Goal: Information Seeking & Learning: Learn about a topic

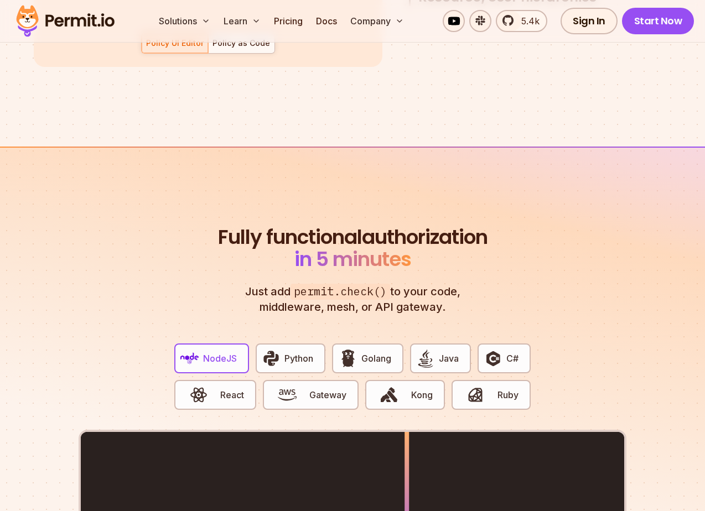
scroll to position [2104, 0]
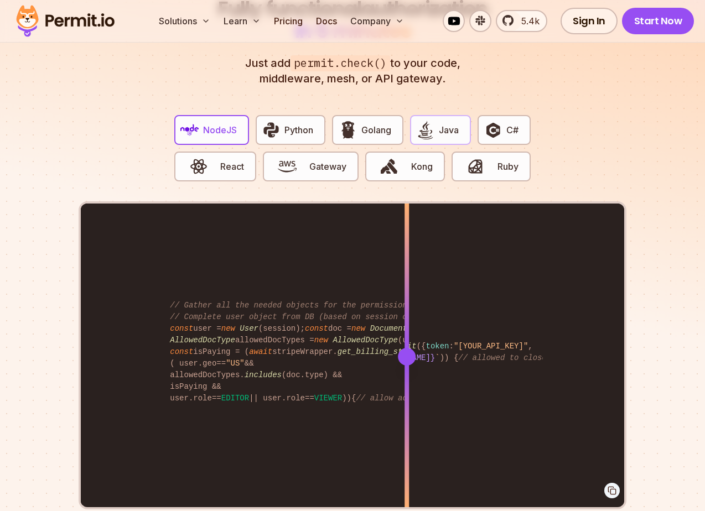
click at [441, 123] on span "Java" at bounding box center [449, 129] width 20 height 13
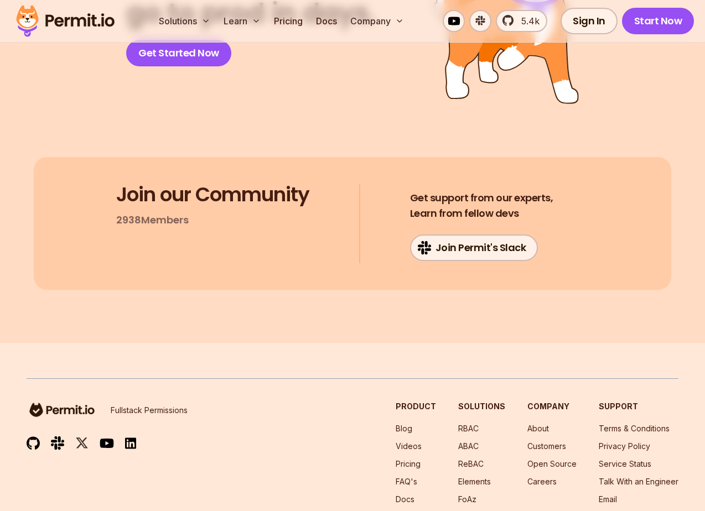
scroll to position [5836, 0]
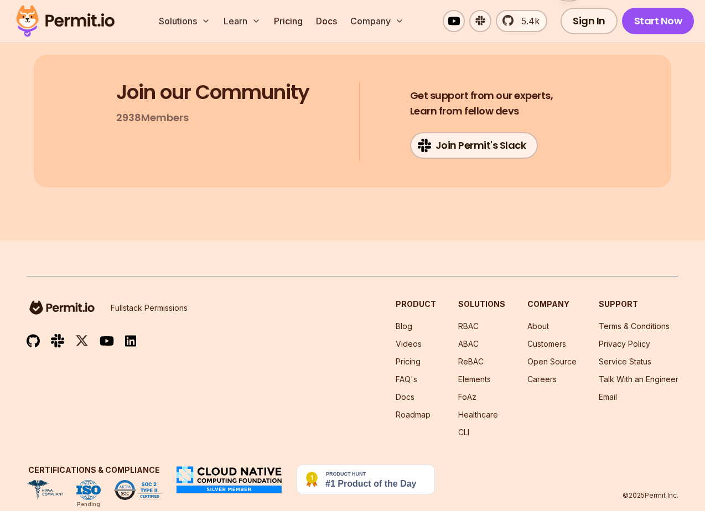
click at [29, 334] on img at bounding box center [33, 341] width 13 height 14
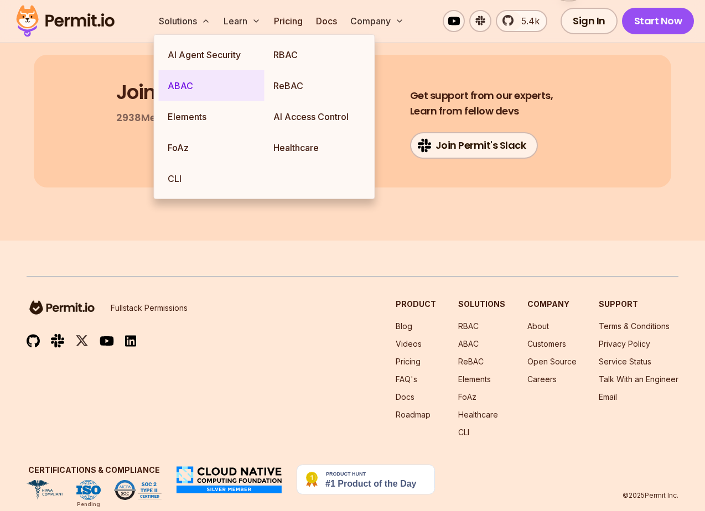
click at [201, 84] on link "ABAC" at bounding box center [212, 85] width 106 height 31
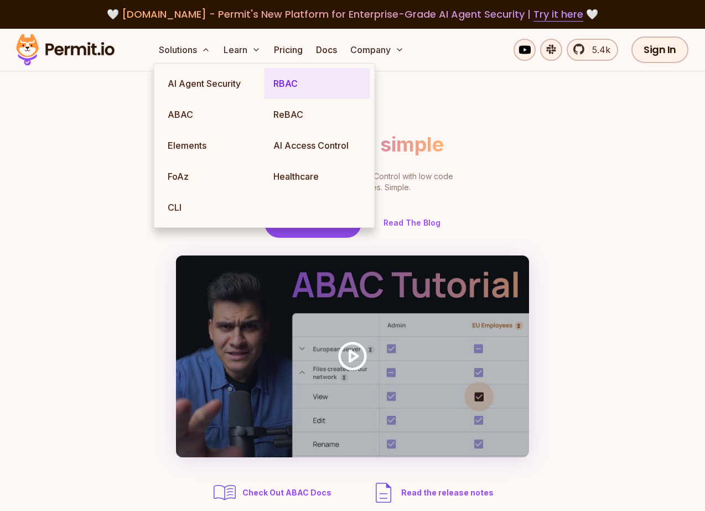
click at [293, 90] on link "RBAC" at bounding box center [317, 83] width 106 height 31
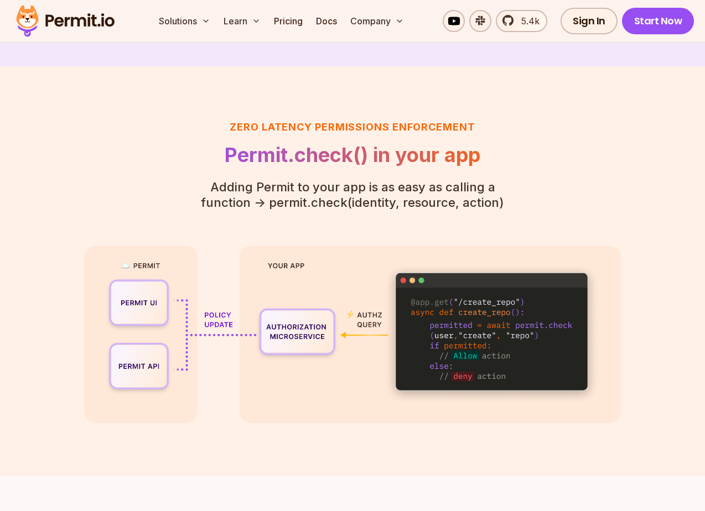
scroll to position [2407, 0]
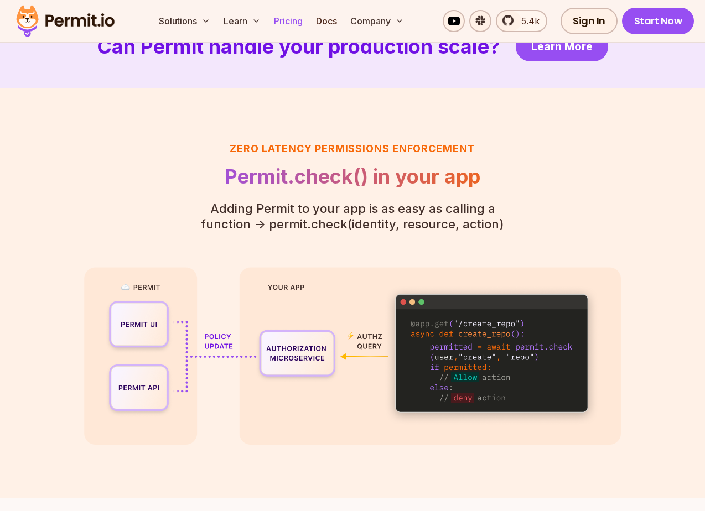
click at [278, 14] on link "Pricing" at bounding box center [288, 21] width 38 height 22
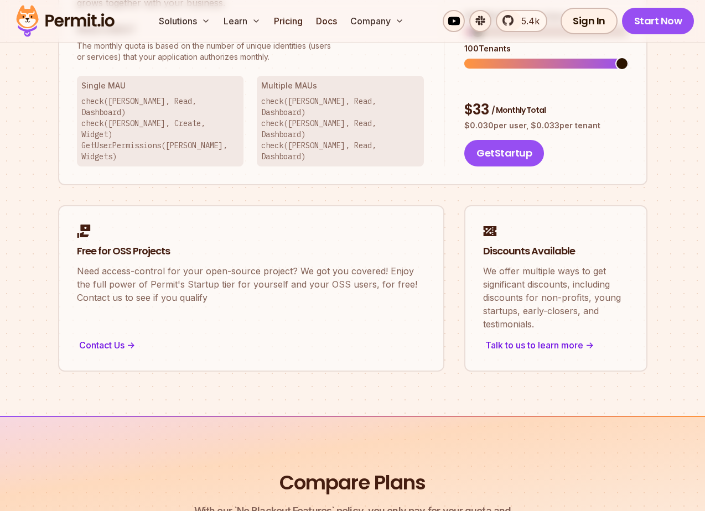
scroll to position [1196, 0]
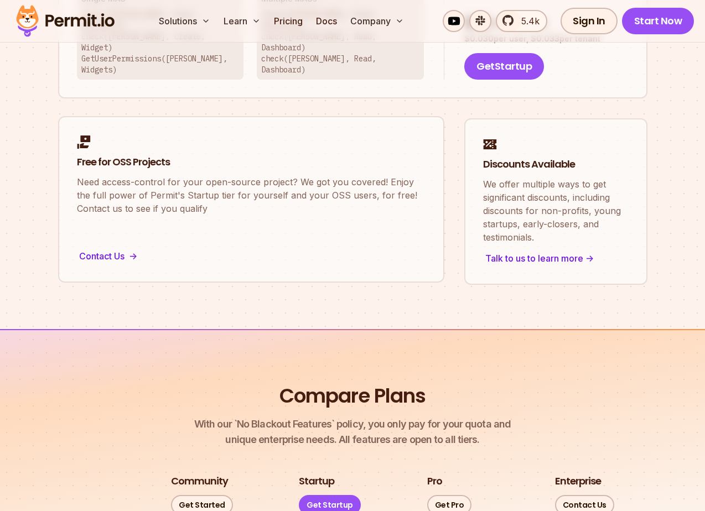
click at [123, 175] on p "Need access-control for your open-source project? We got you covered! Enjoy the…" at bounding box center [251, 195] width 349 height 40
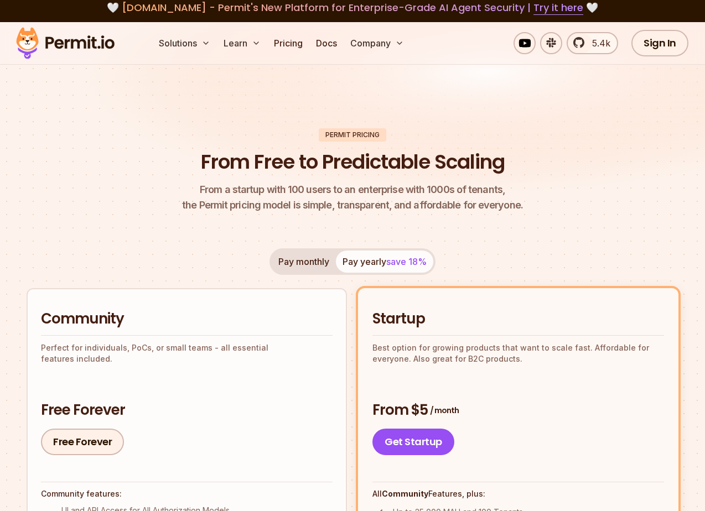
scroll to position [0, 0]
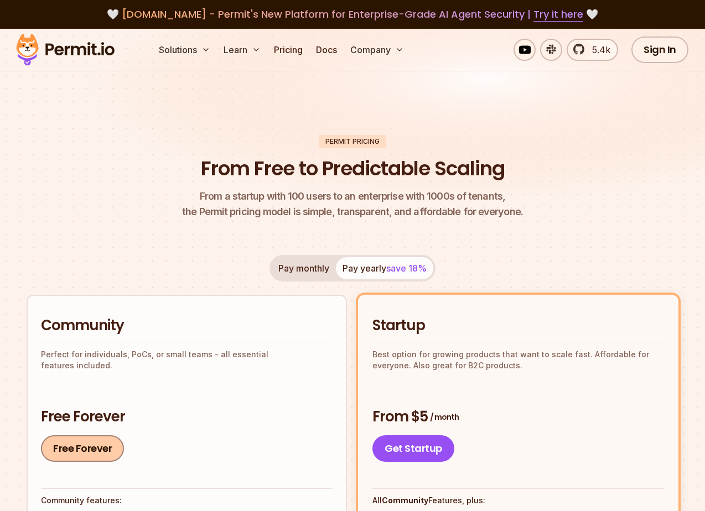
click at [93, 452] on link "Free Forever" at bounding box center [82, 448] width 83 height 27
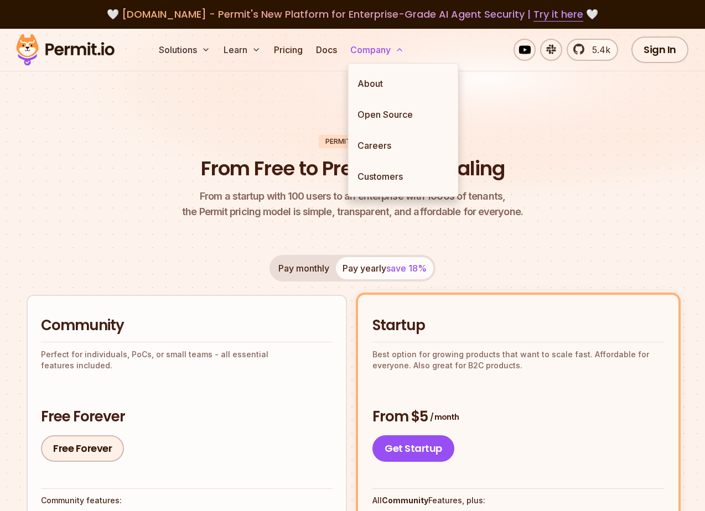
click at [384, 51] on button "Company" at bounding box center [377, 50] width 63 height 22
click at [375, 107] on link "Open Source" at bounding box center [404, 114] width 110 height 31
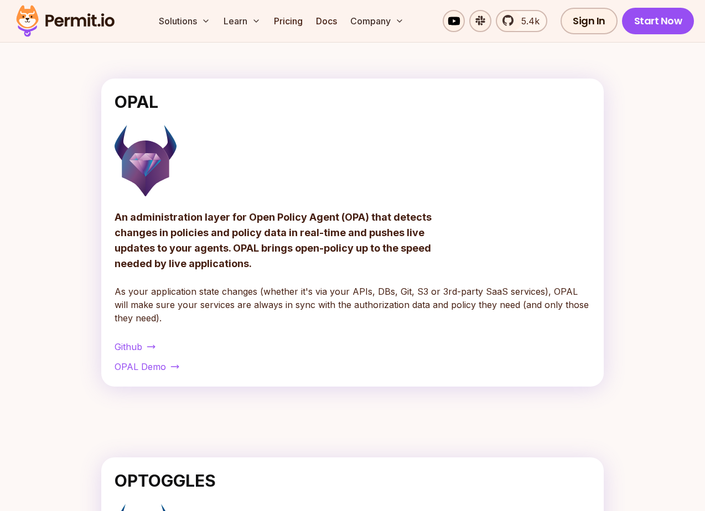
scroll to position [370, 0]
click at [136, 365] on span "OPAL Demo" at bounding box center [140, 367] width 51 height 13
click at [124, 345] on span "Github" at bounding box center [129, 347] width 28 height 13
